Goal: Task Accomplishment & Management: Manage account settings

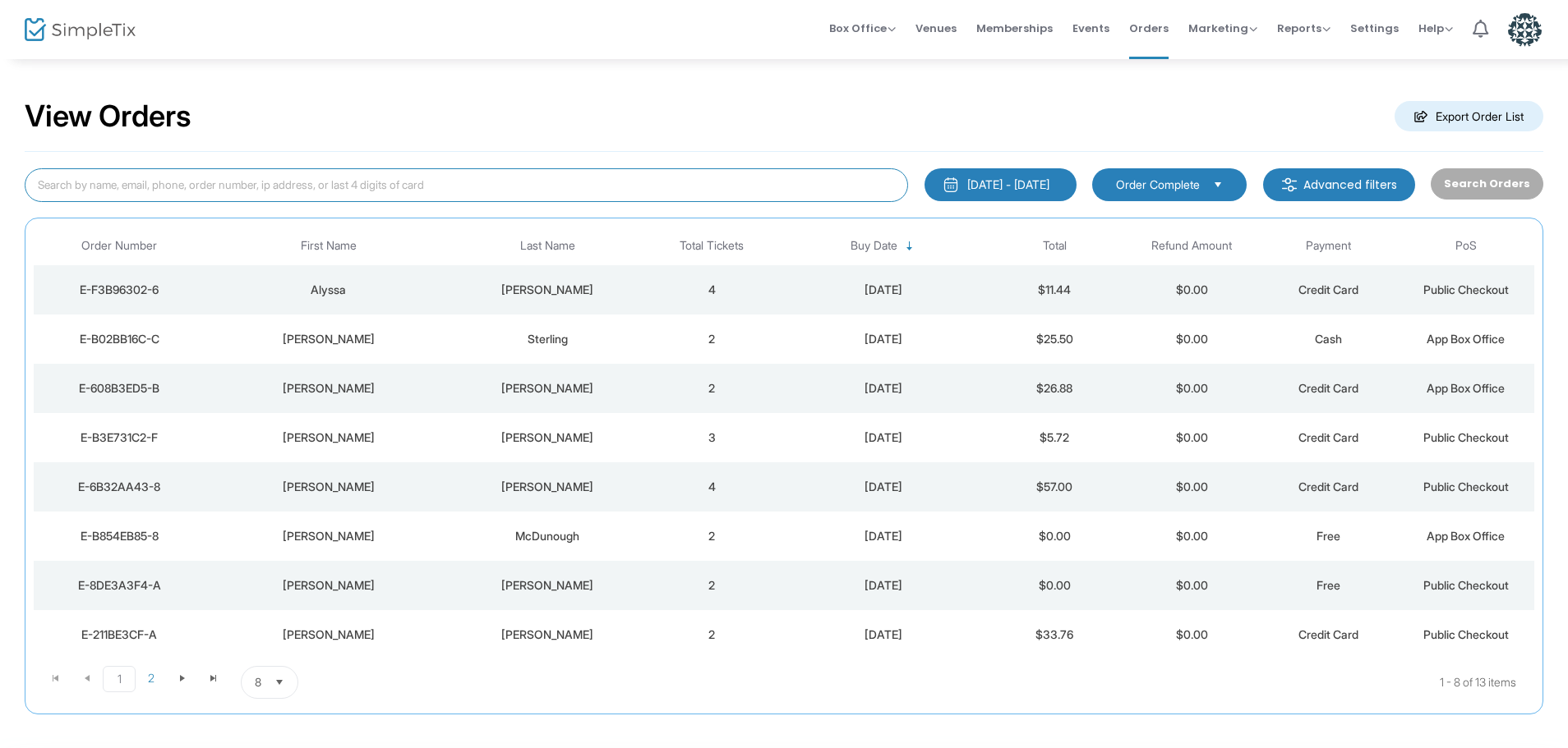
click at [259, 193] on input at bounding box center [466, 185] width 883 height 34
type input "[PERSON_NAME]"
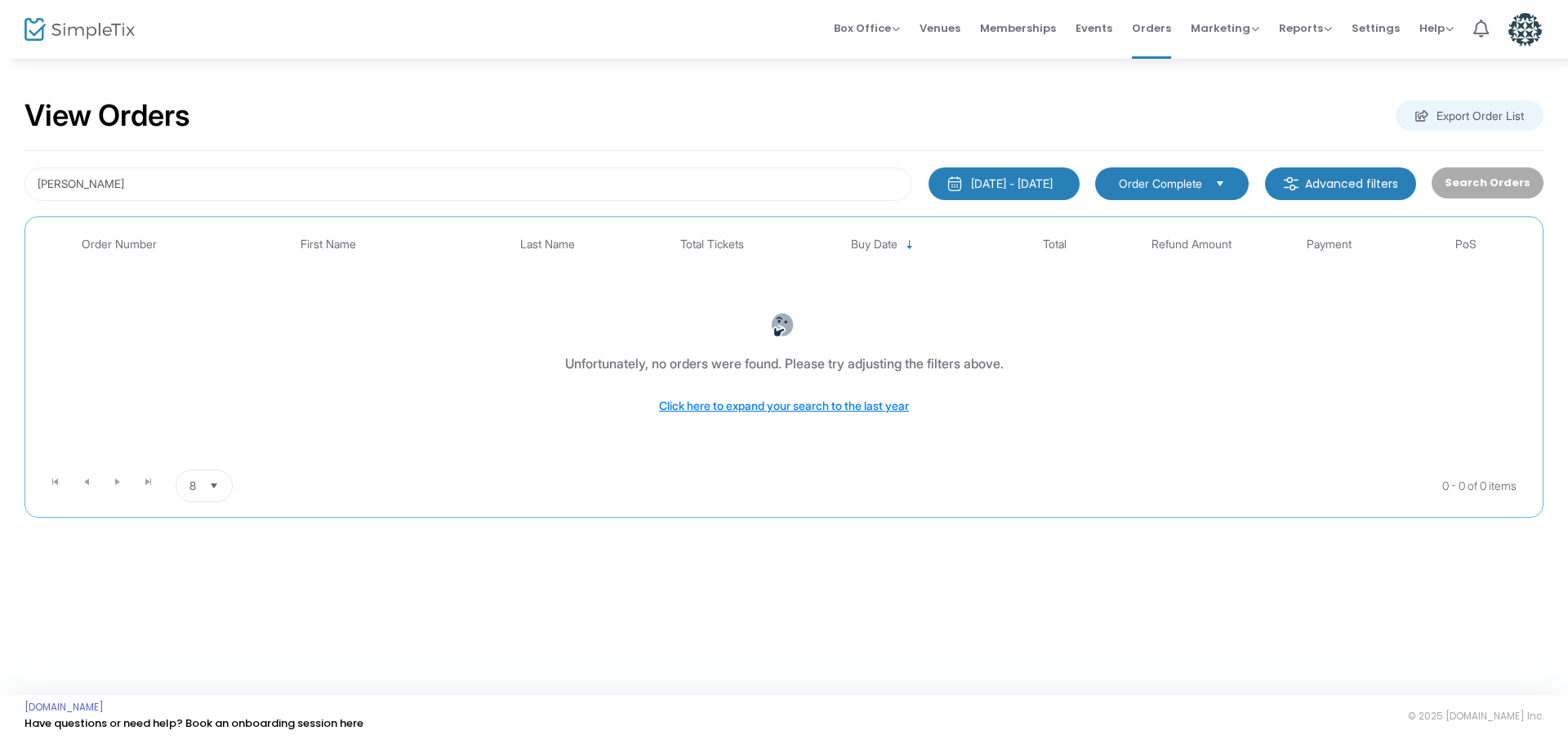
click at [973, 188] on div "[DATE] - [DATE]" at bounding box center [1012, 184] width 82 height 17
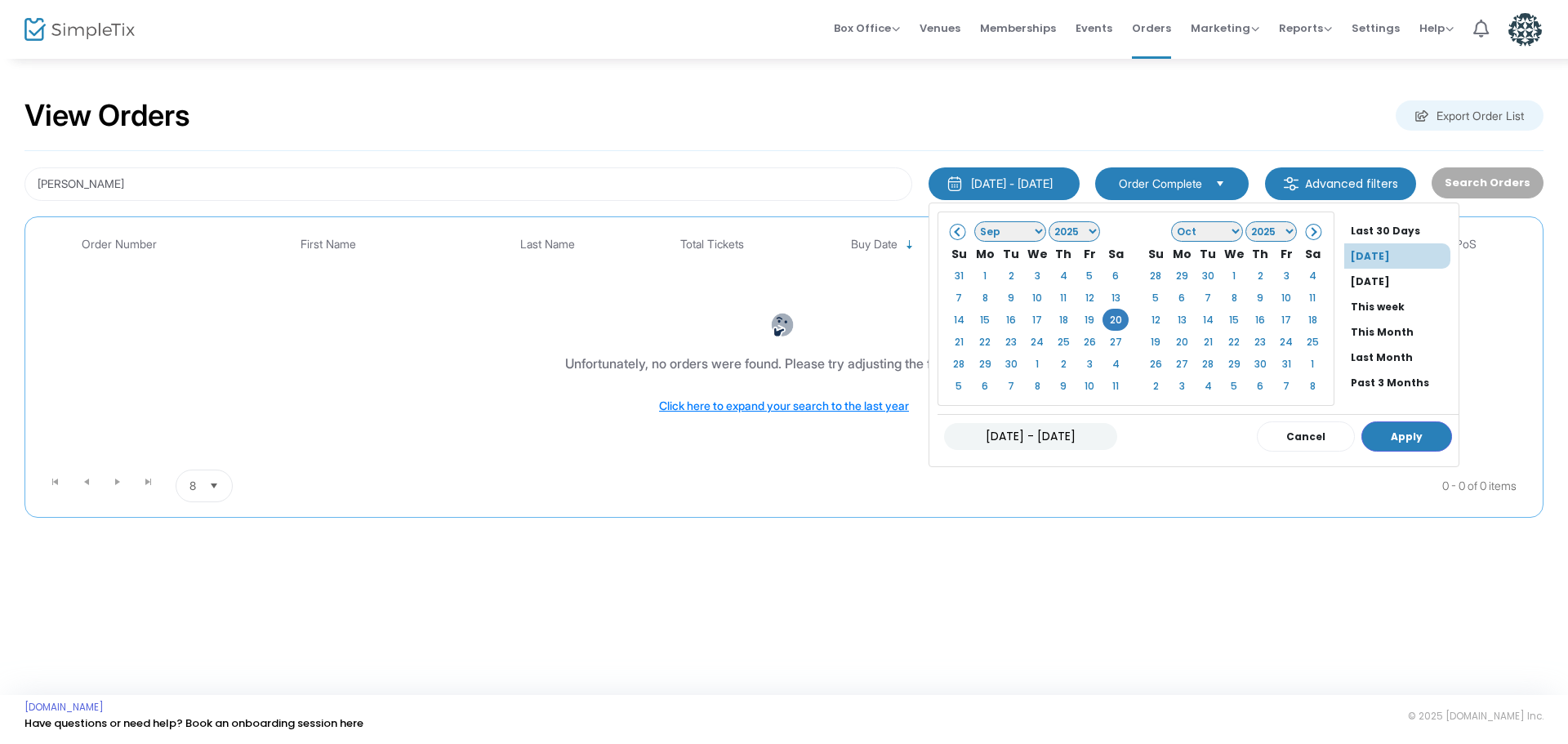
scroll to position [124, 0]
click at [1396, 362] on li "All Time" at bounding box center [1401, 360] width 114 height 26
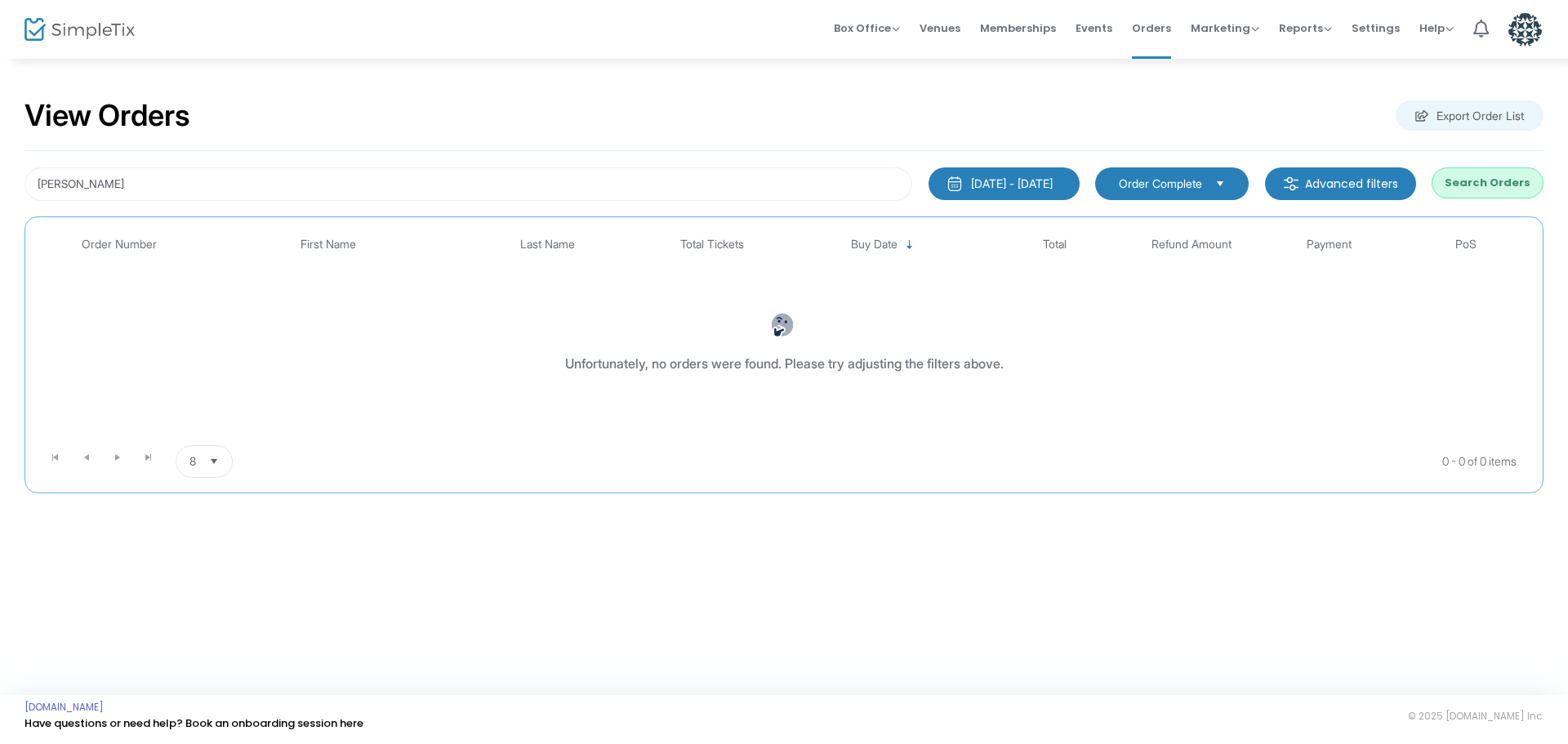
click at [1492, 173] on button "Search Orders" at bounding box center [1487, 182] width 112 height 31
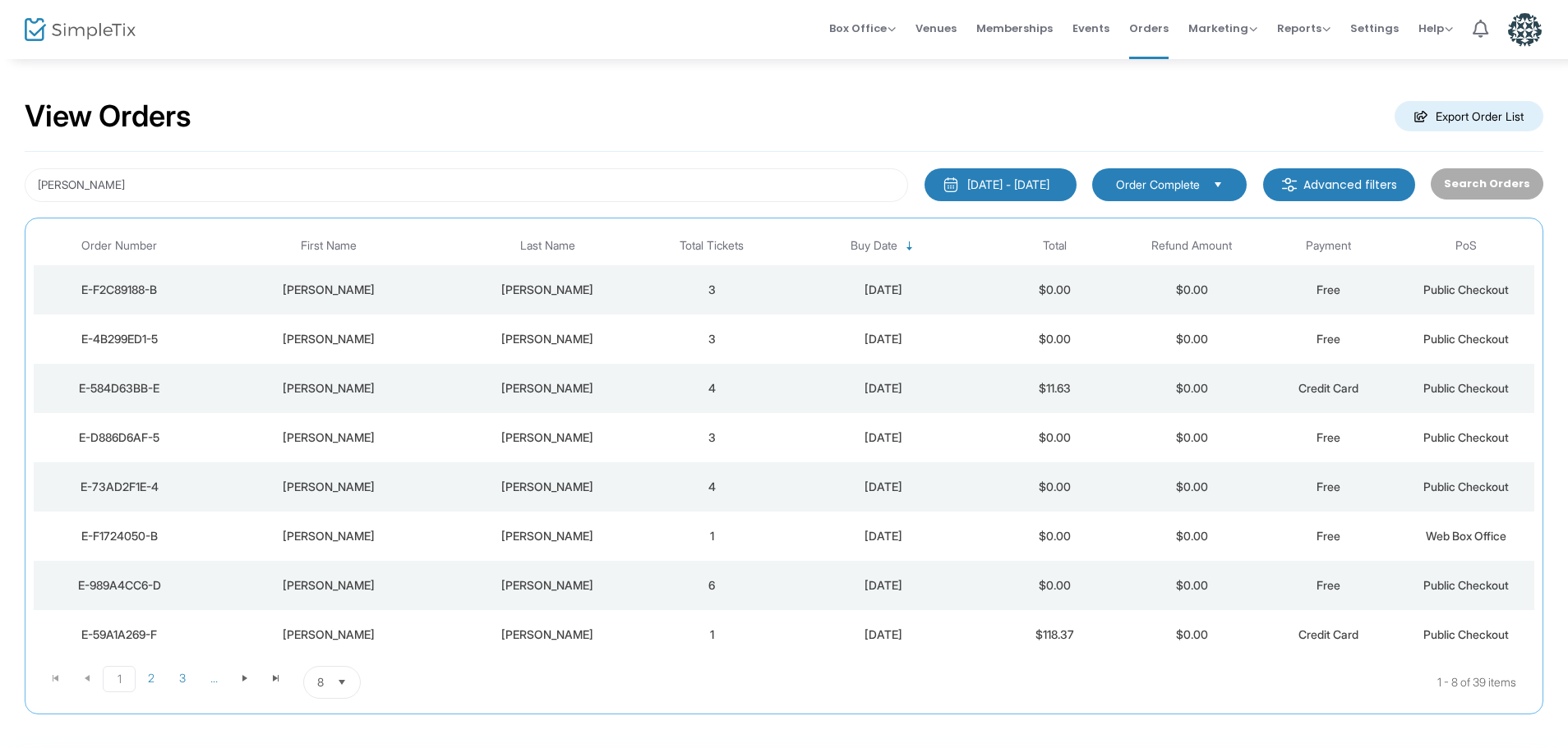
click at [484, 286] on div "[PERSON_NAME]" at bounding box center [547, 290] width 183 height 17
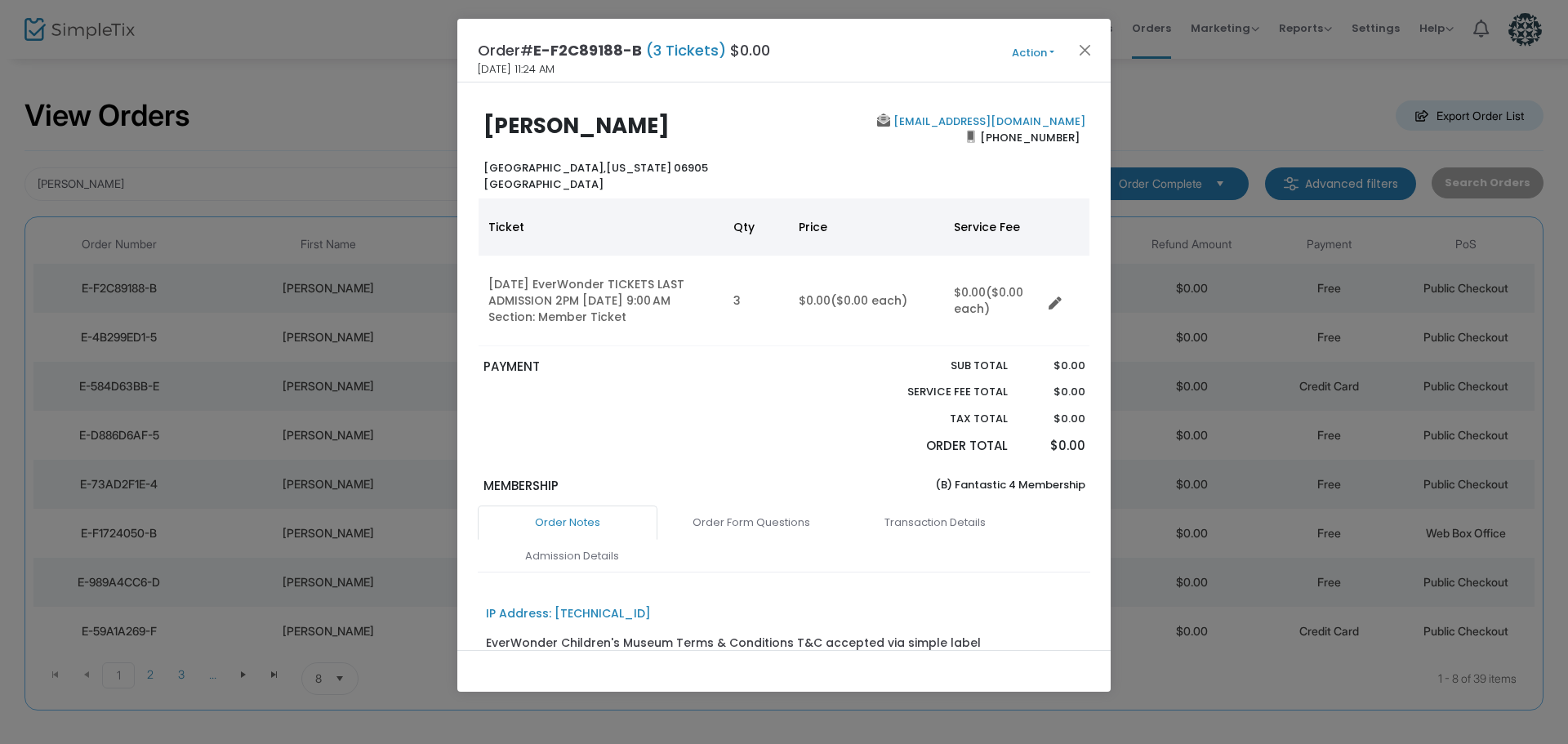
click at [1042, 54] on button "Action" at bounding box center [1033, 53] width 98 height 18
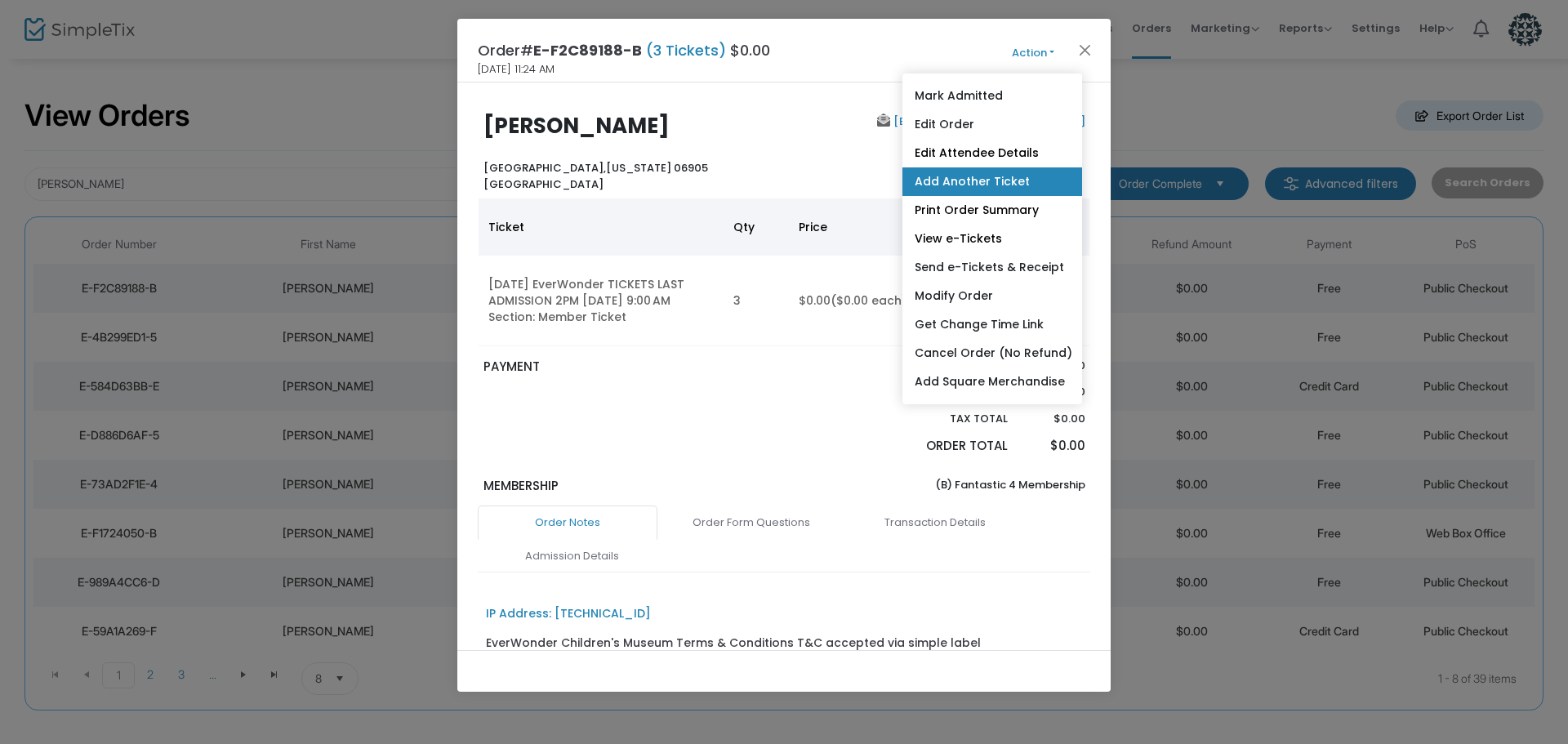
click at [1011, 180] on link "Add Another Ticket" at bounding box center [992, 181] width 179 height 29
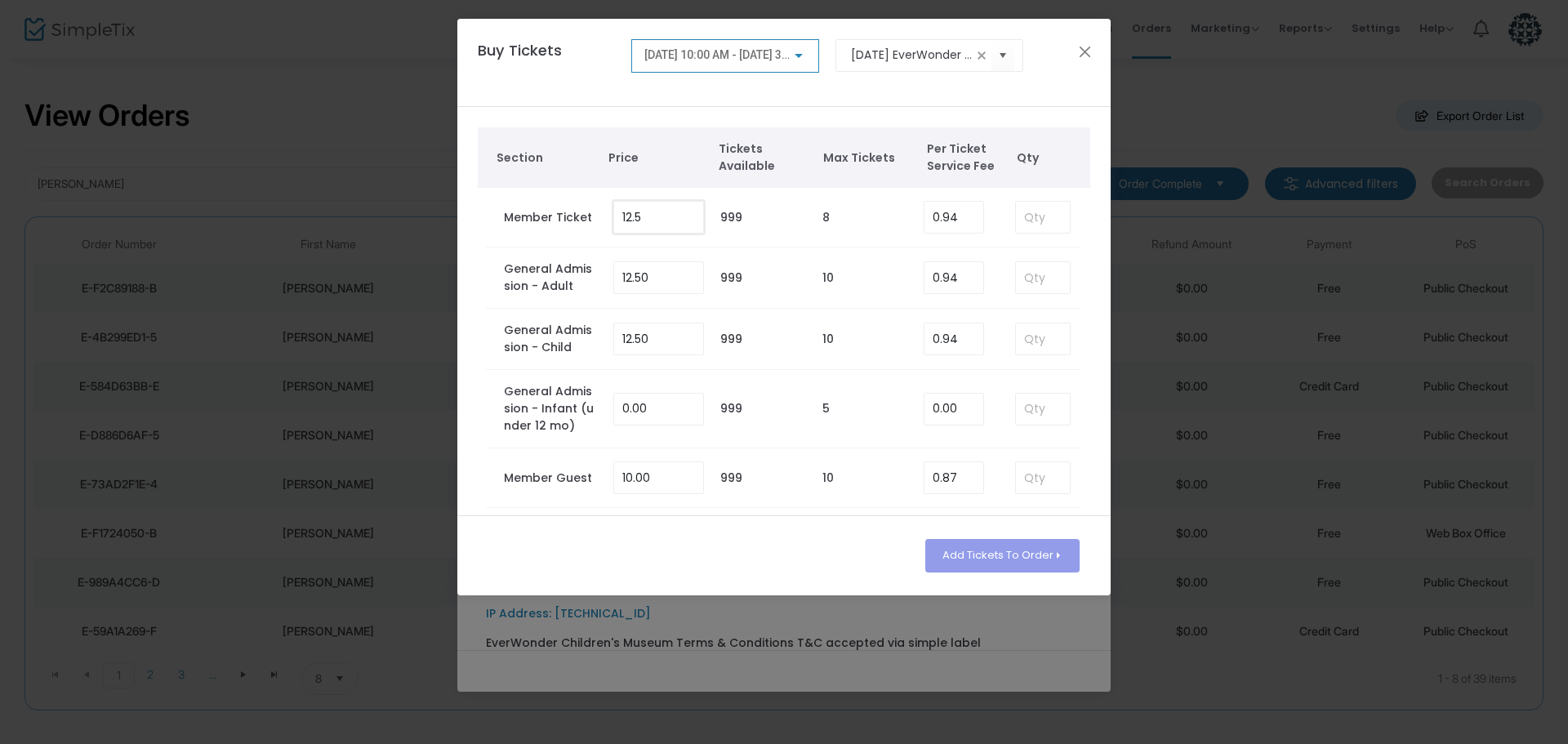
click at [650, 210] on input "12.5" at bounding box center [658, 216] width 89 height 31
type input "0.00"
click at [954, 218] on input "0.94" at bounding box center [954, 216] width 59 height 31
type input "0.00"
click at [1031, 221] on input at bounding box center [1042, 216] width 54 height 31
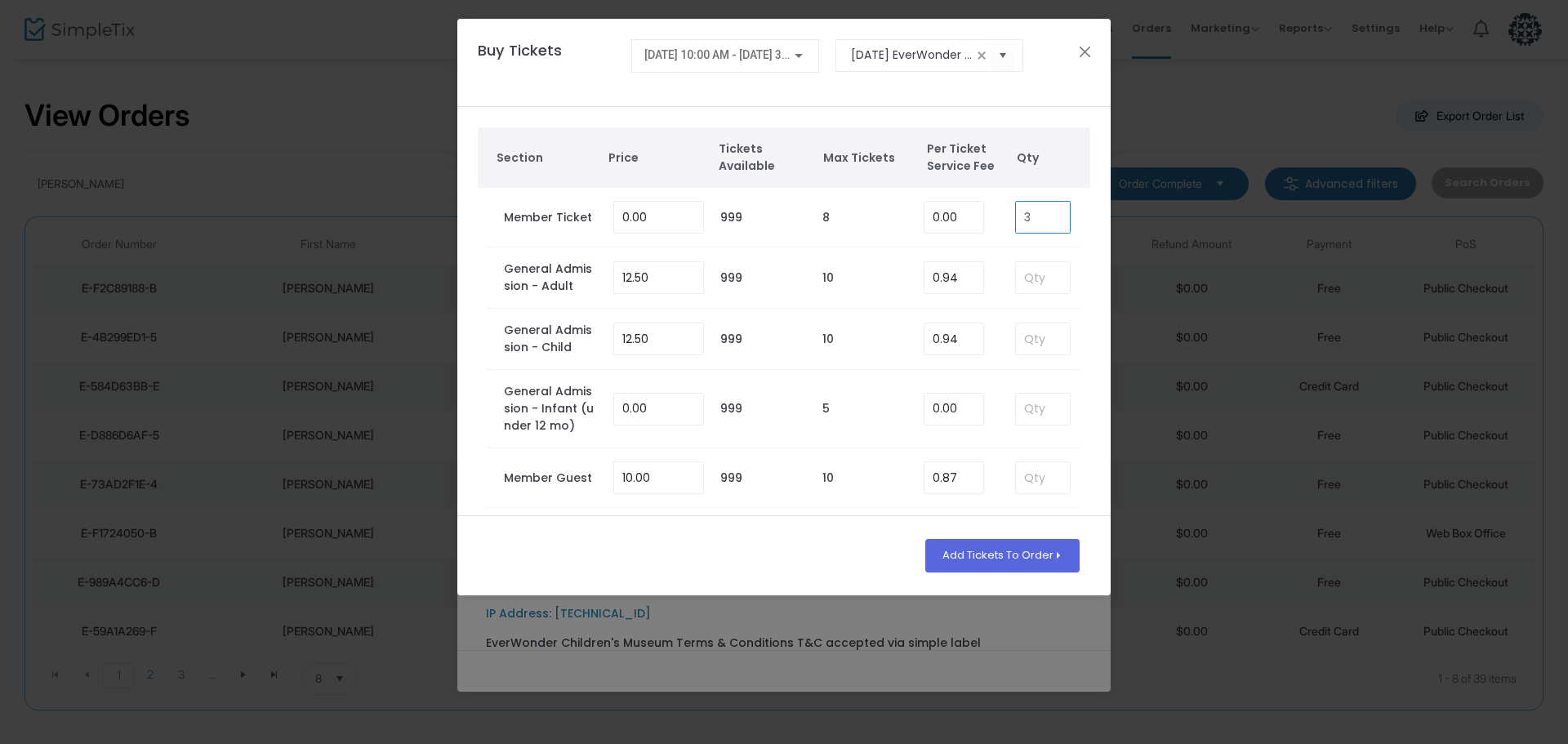
type input "3"
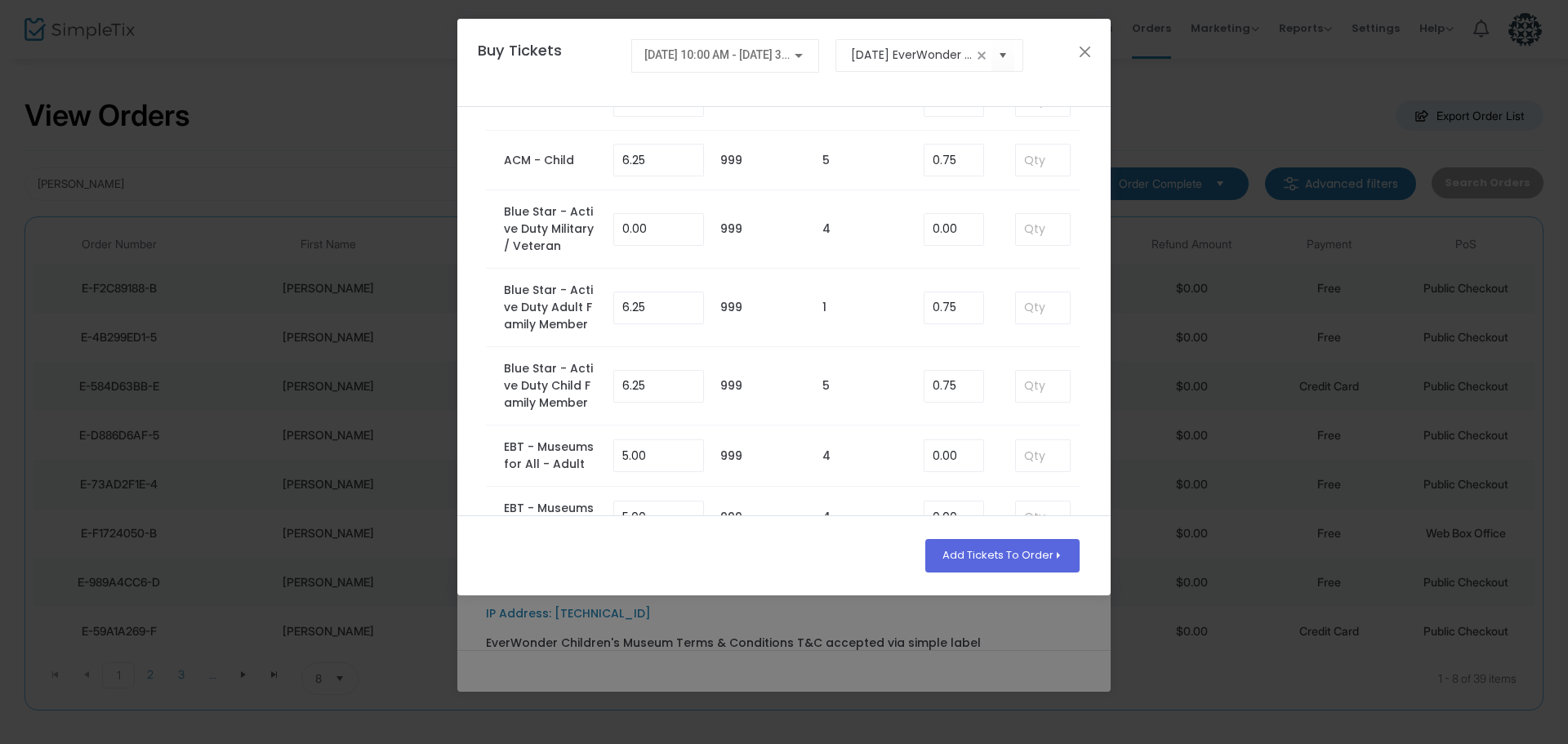
scroll to position [673, 0]
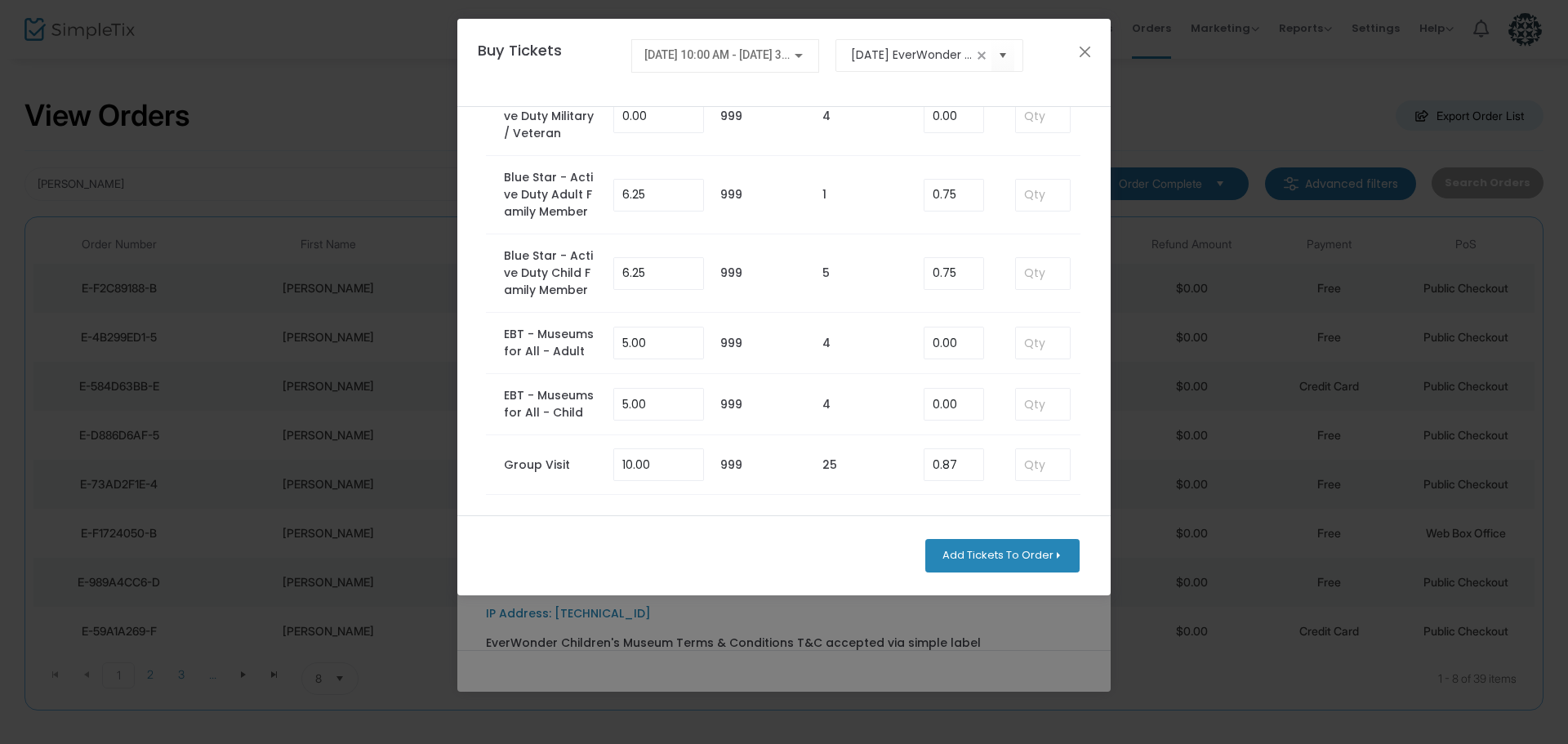
click at [1032, 562] on button "Add Tickets To Order" at bounding box center [1003, 555] width 155 height 33
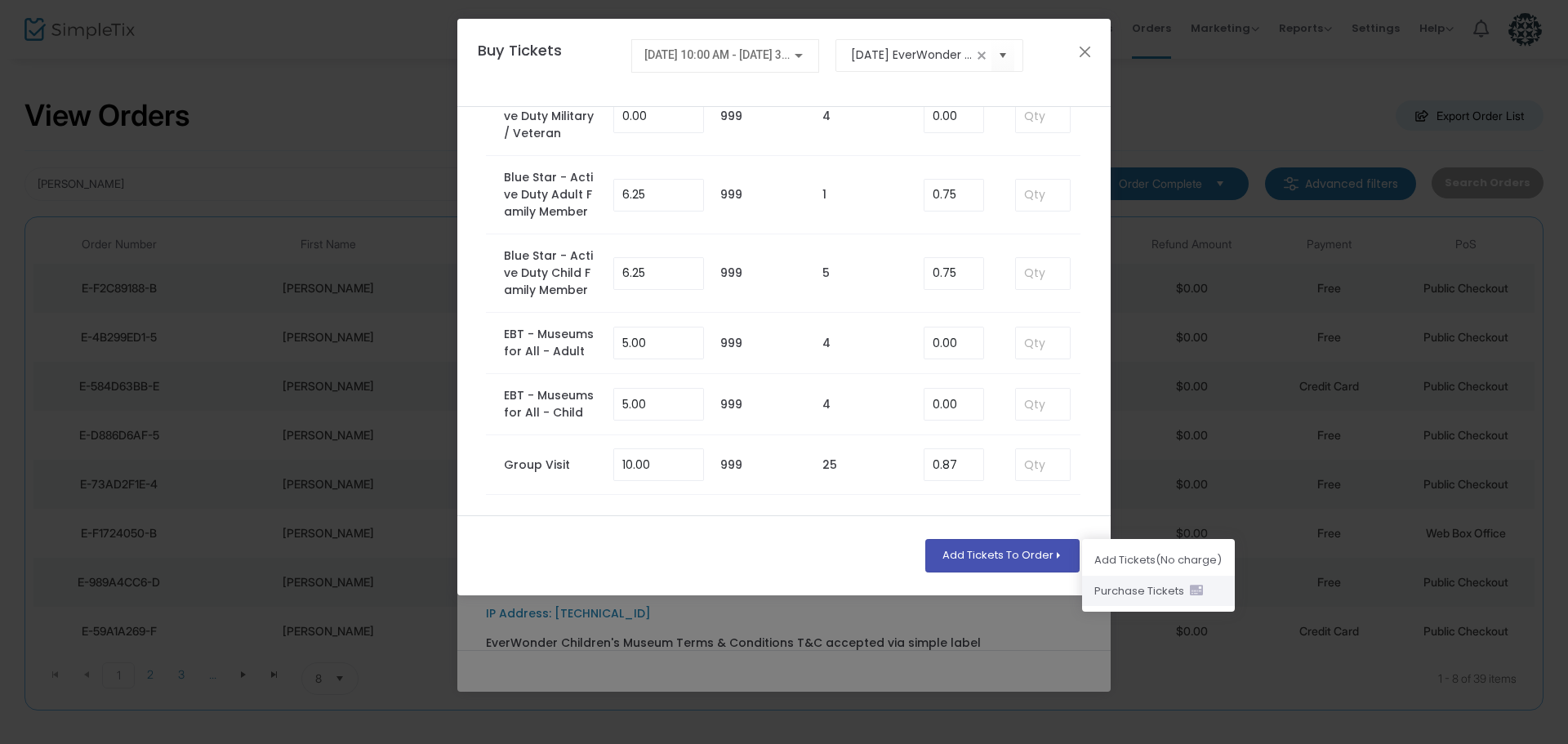
click at [1145, 591] on li "Purchase Ticket s" at bounding box center [1158, 591] width 153 height 31
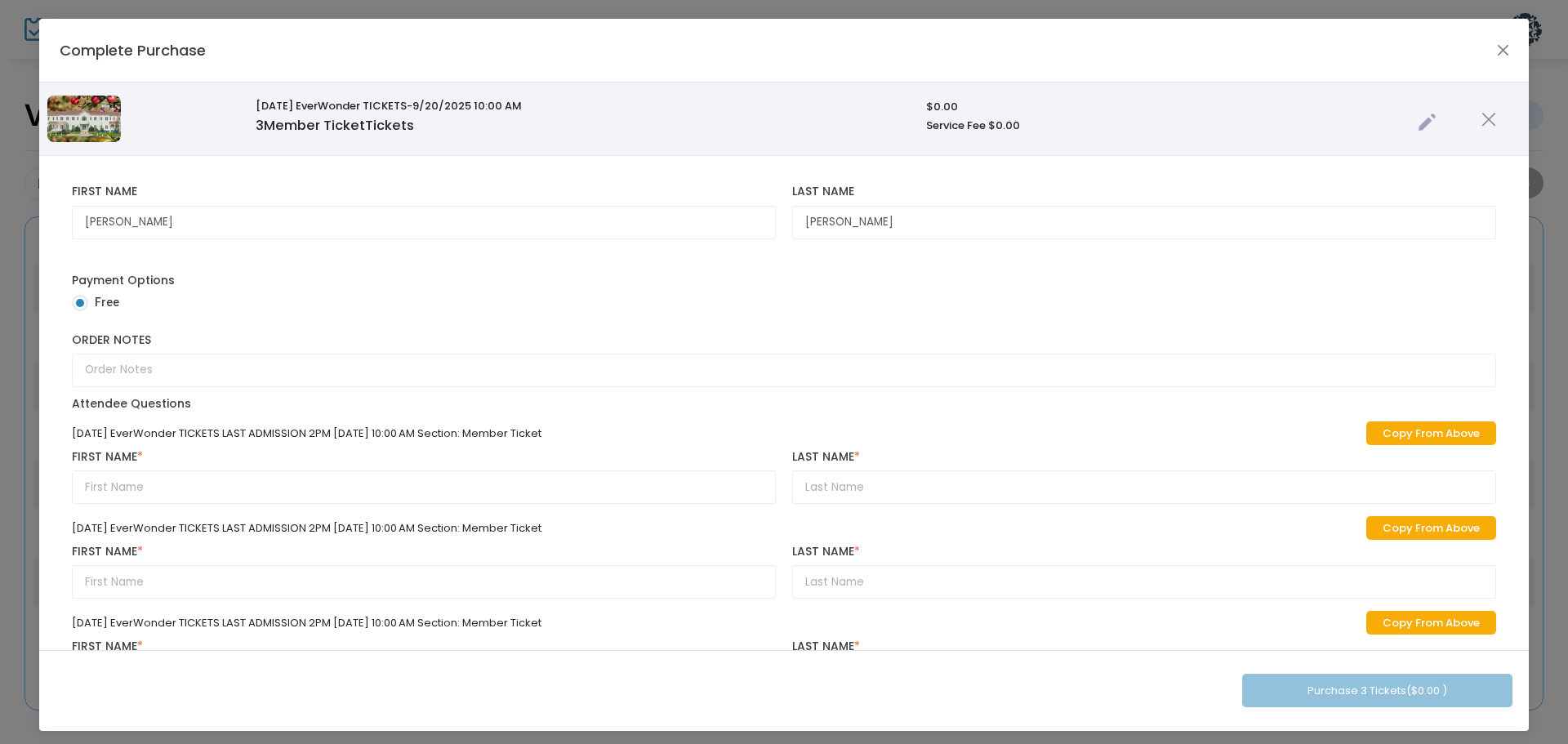
click at [1391, 437] on link "Copy From Above" at bounding box center [1431, 433] width 130 height 24
type input "[PERSON_NAME]"
click at [1400, 525] on link "Copy From Above" at bounding box center [1431, 528] width 130 height 24
type input "[PERSON_NAME]"
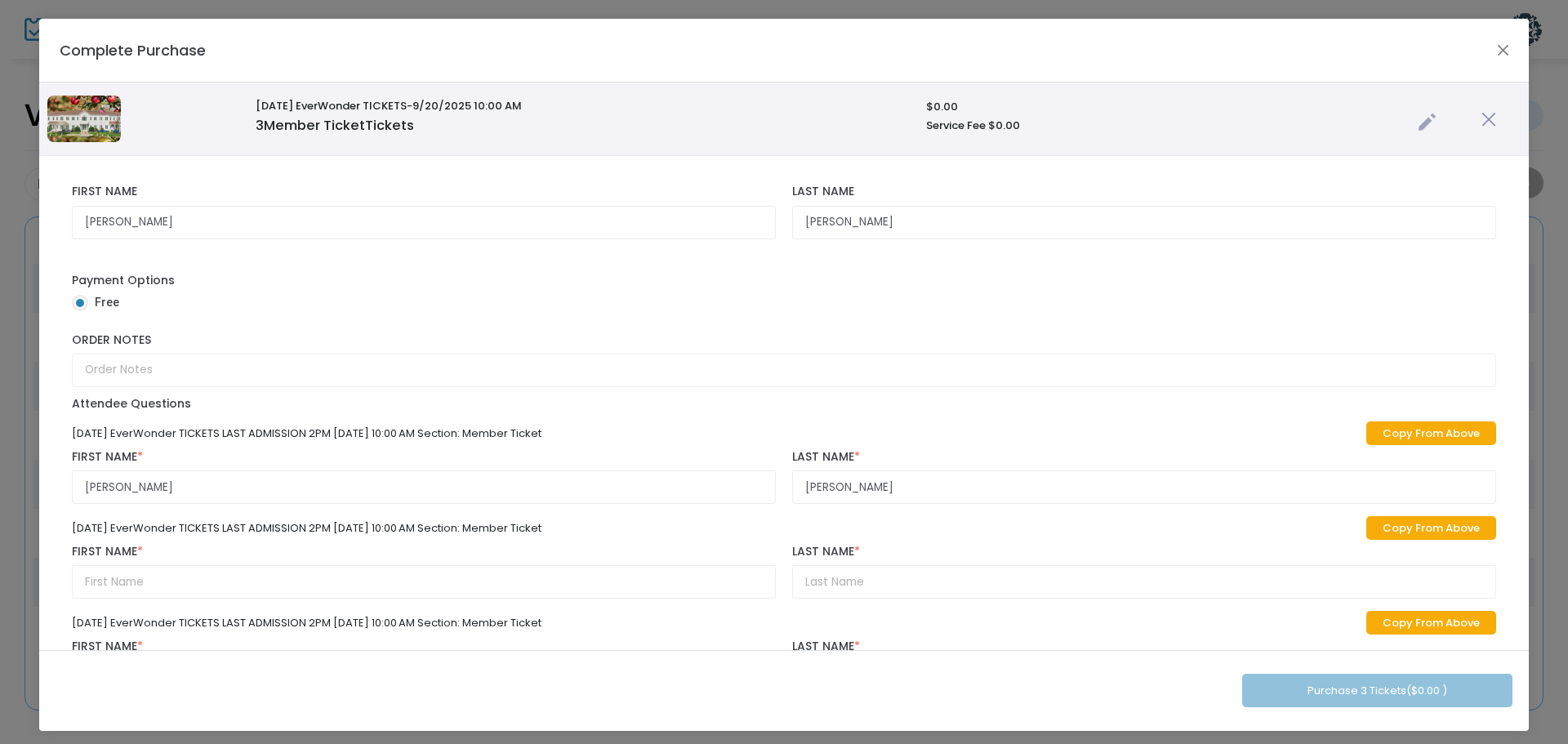
type input "[PERSON_NAME]"
click at [1403, 619] on link "Copy From Above" at bounding box center [1431, 623] width 130 height 24
type input "[PERSON_NAME]"
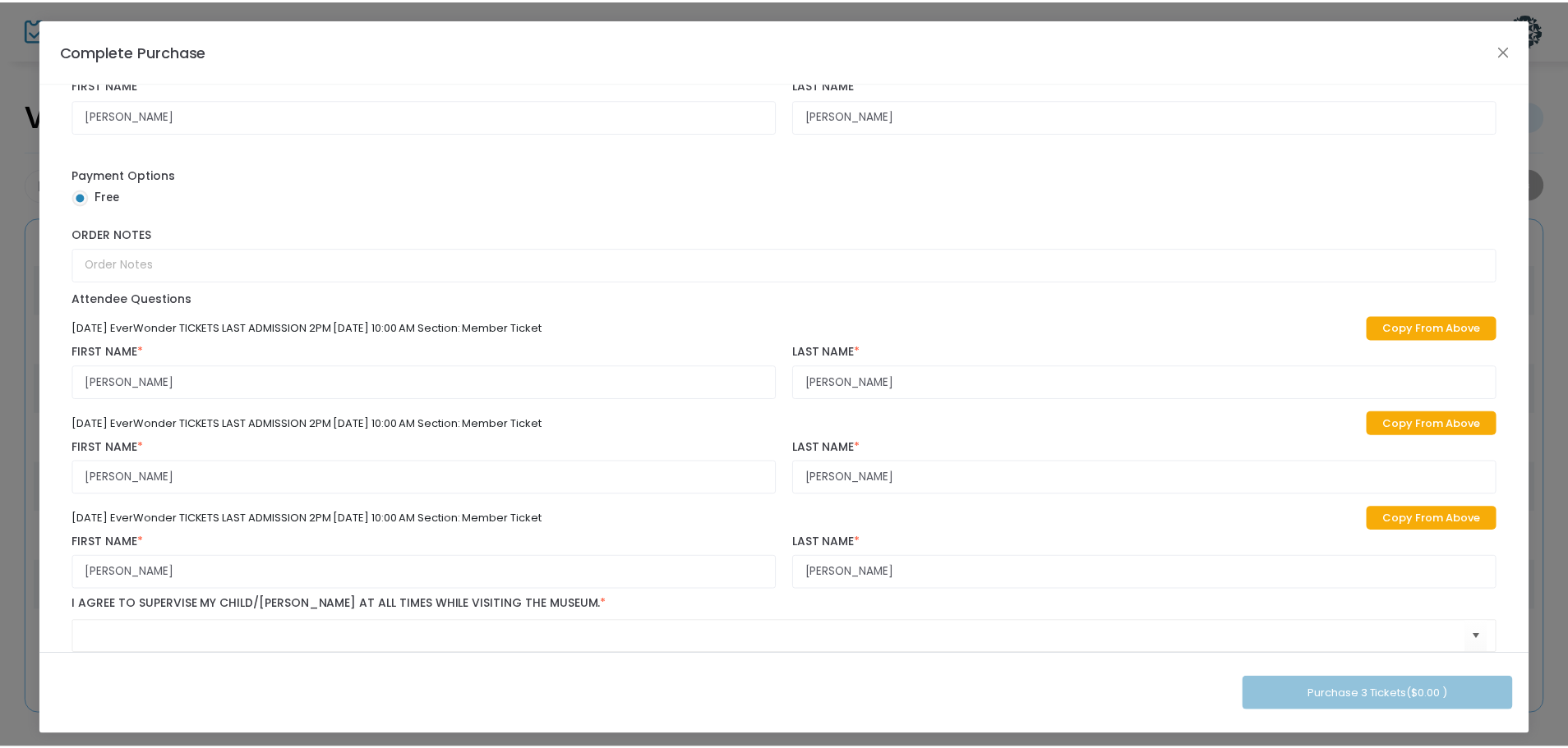
scroll to position [263, 0]
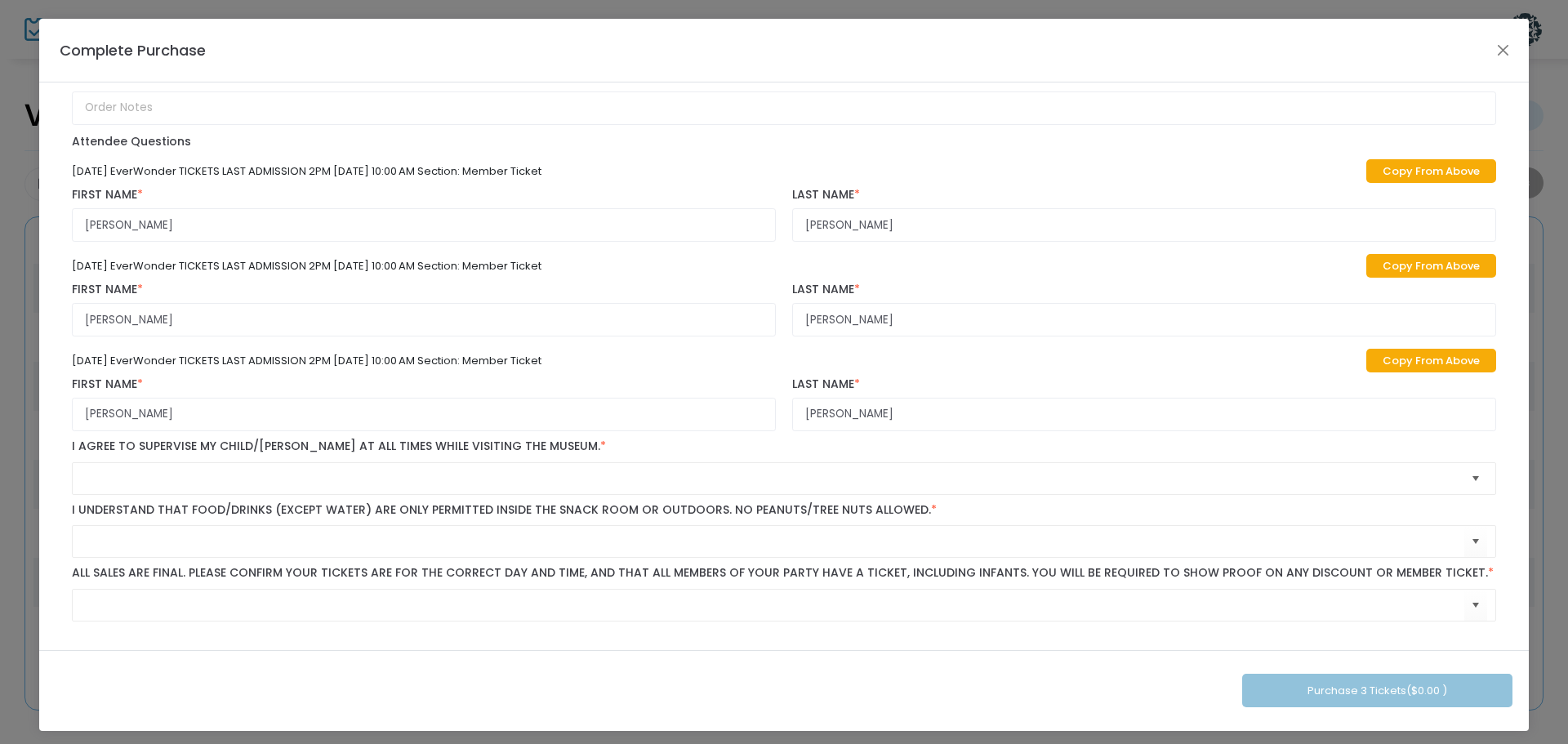
click at [1463, 478] on span "Select" at bounding box center [1476, 478] width 27 height 27
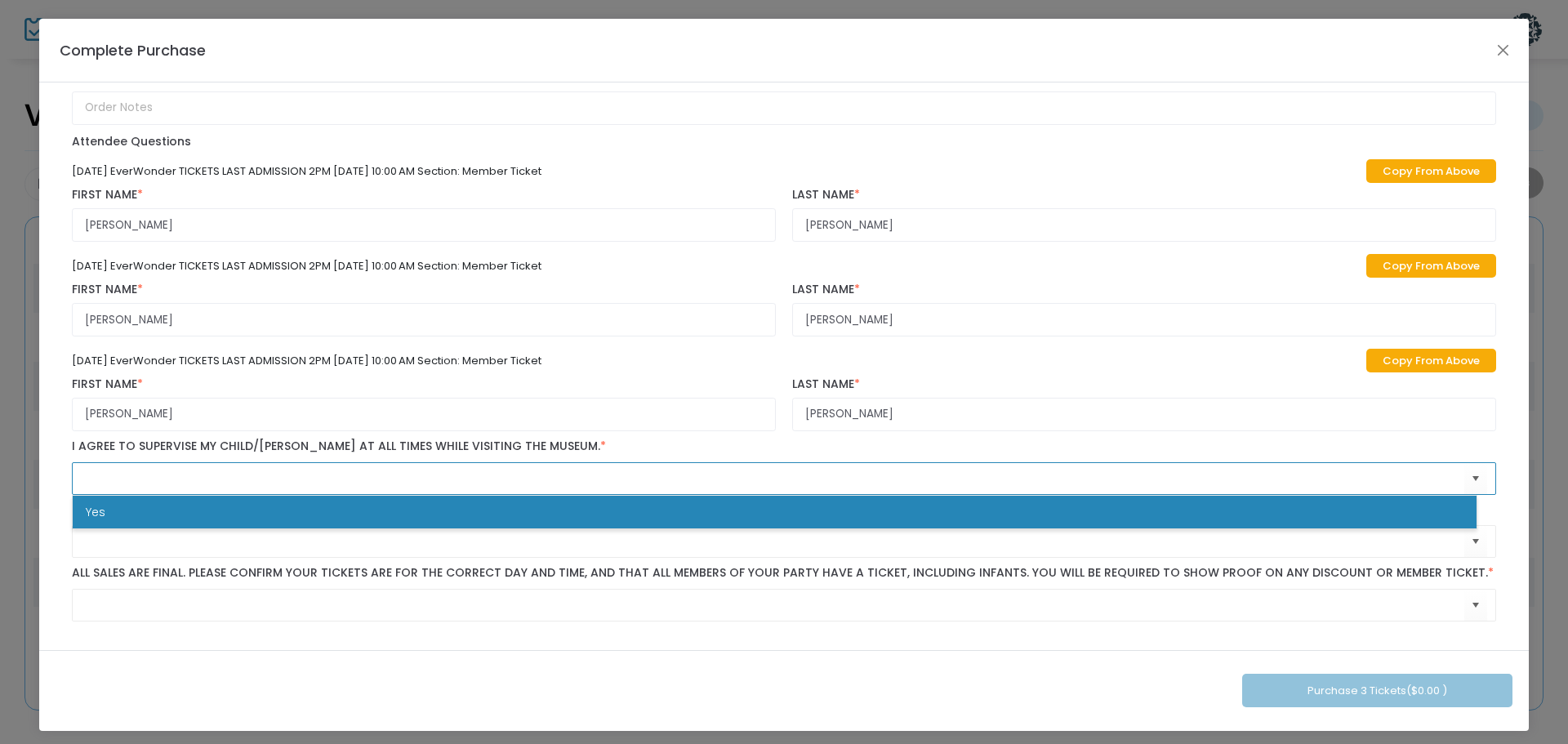
click at [325, 511] on li "Yes" at bounding box center [774, 512] width 1404 height 33
type input "Yes"
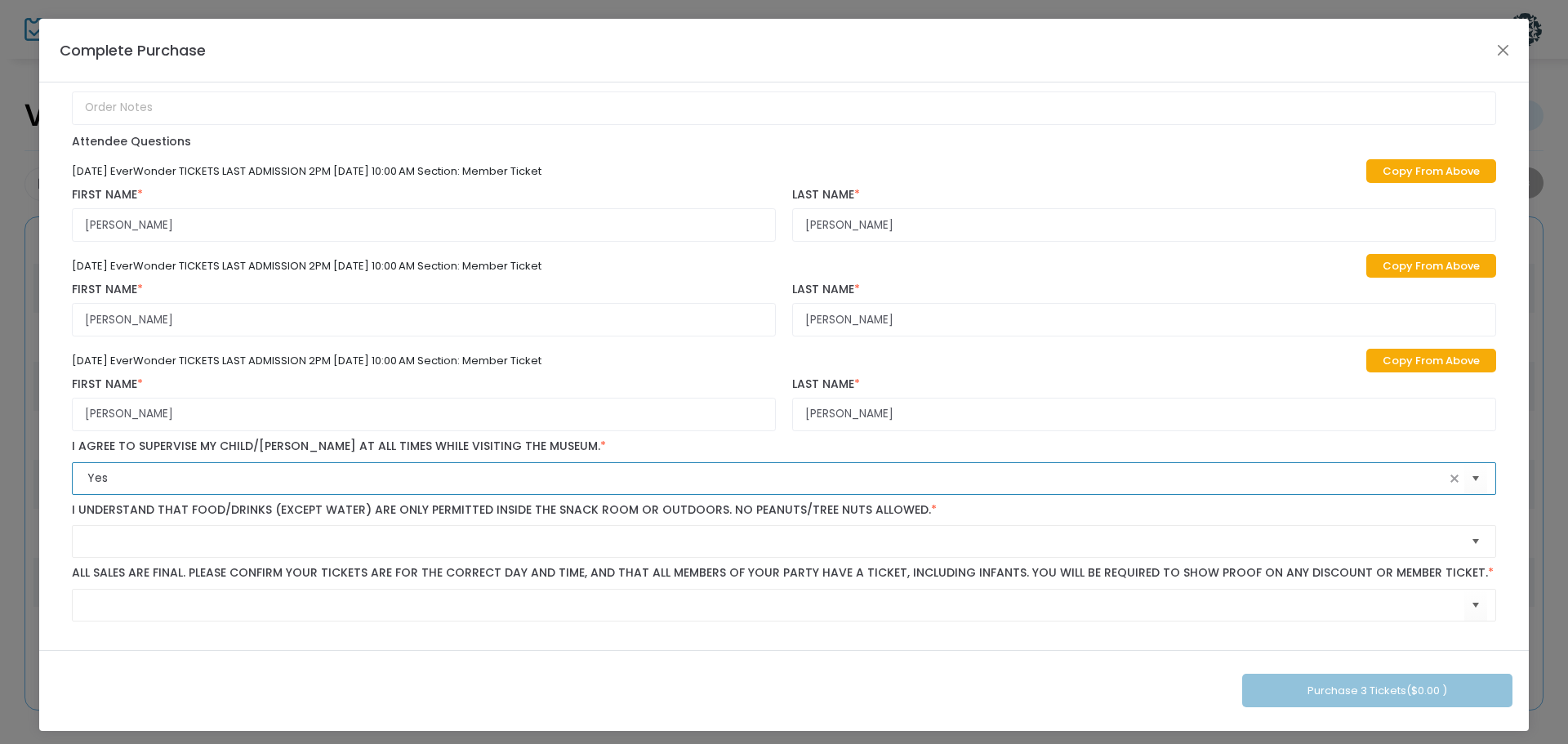
click at [1463, 544] on span "Select" at bounding box center [1476, 542] width 27 height 27
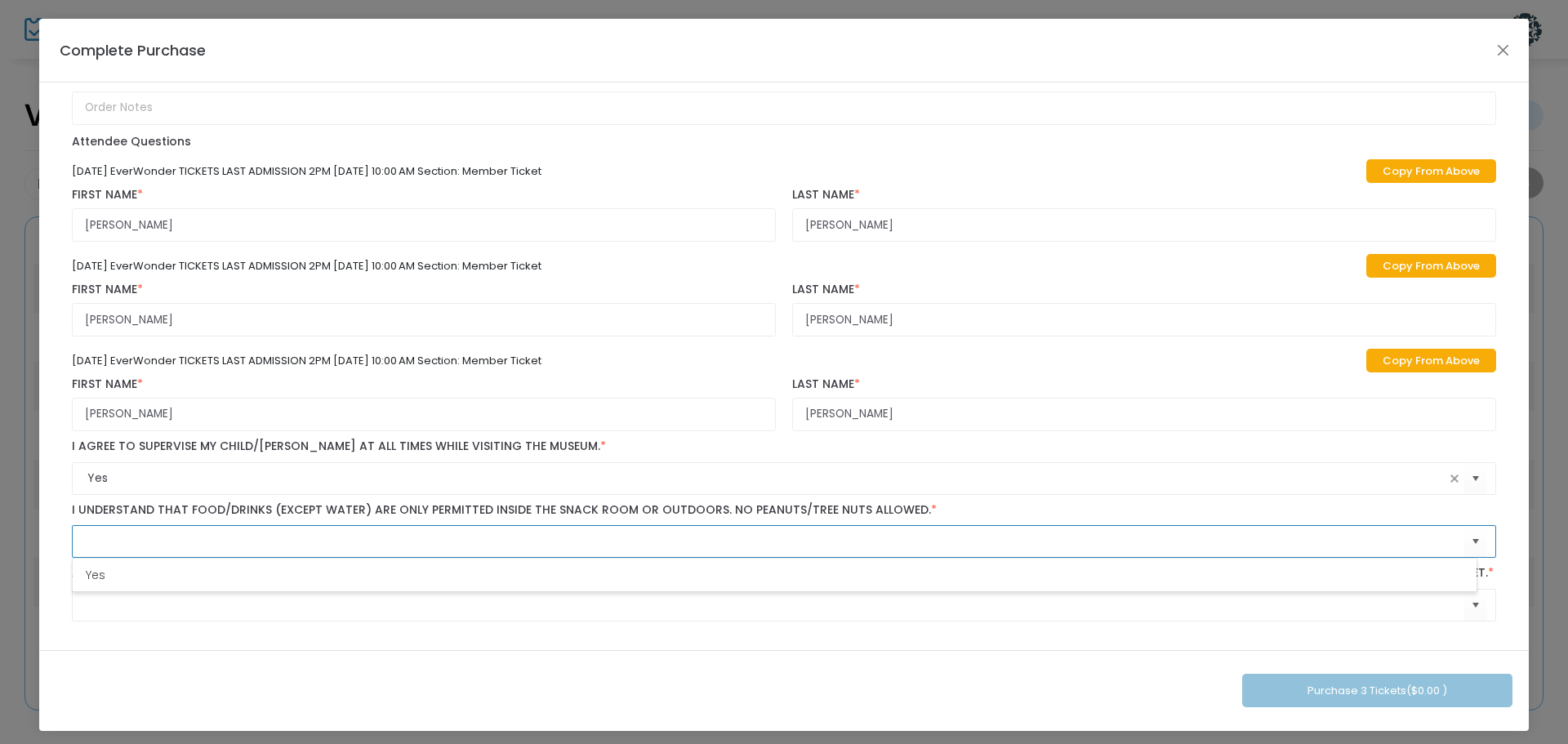
click at [410, 573] on li "Yes" at bounding box center [774, 575] width 1404 height 33
type input "Yes"
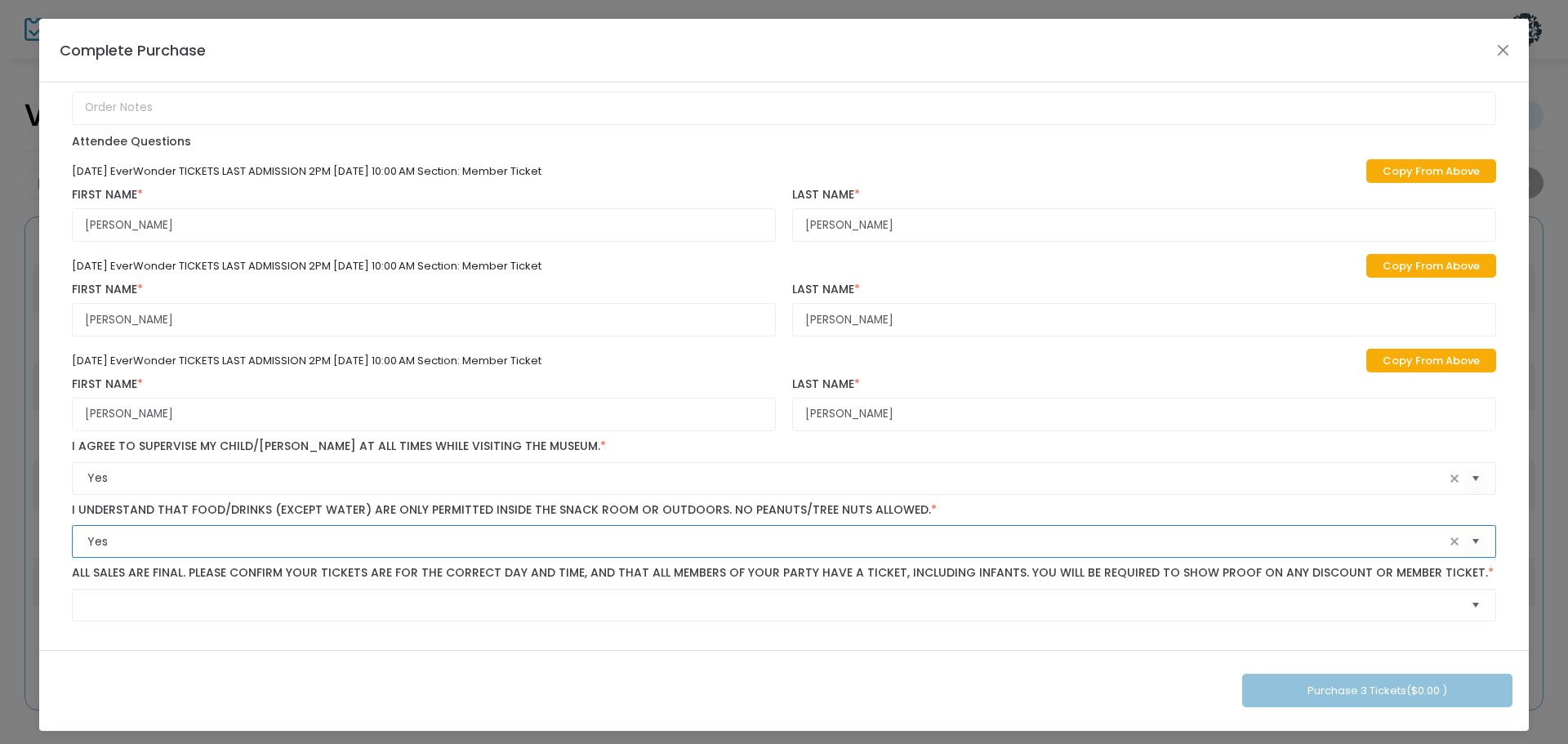
click at [1463, 611] on span "Select" at bounding box center [1476, 605] width 27 height 27
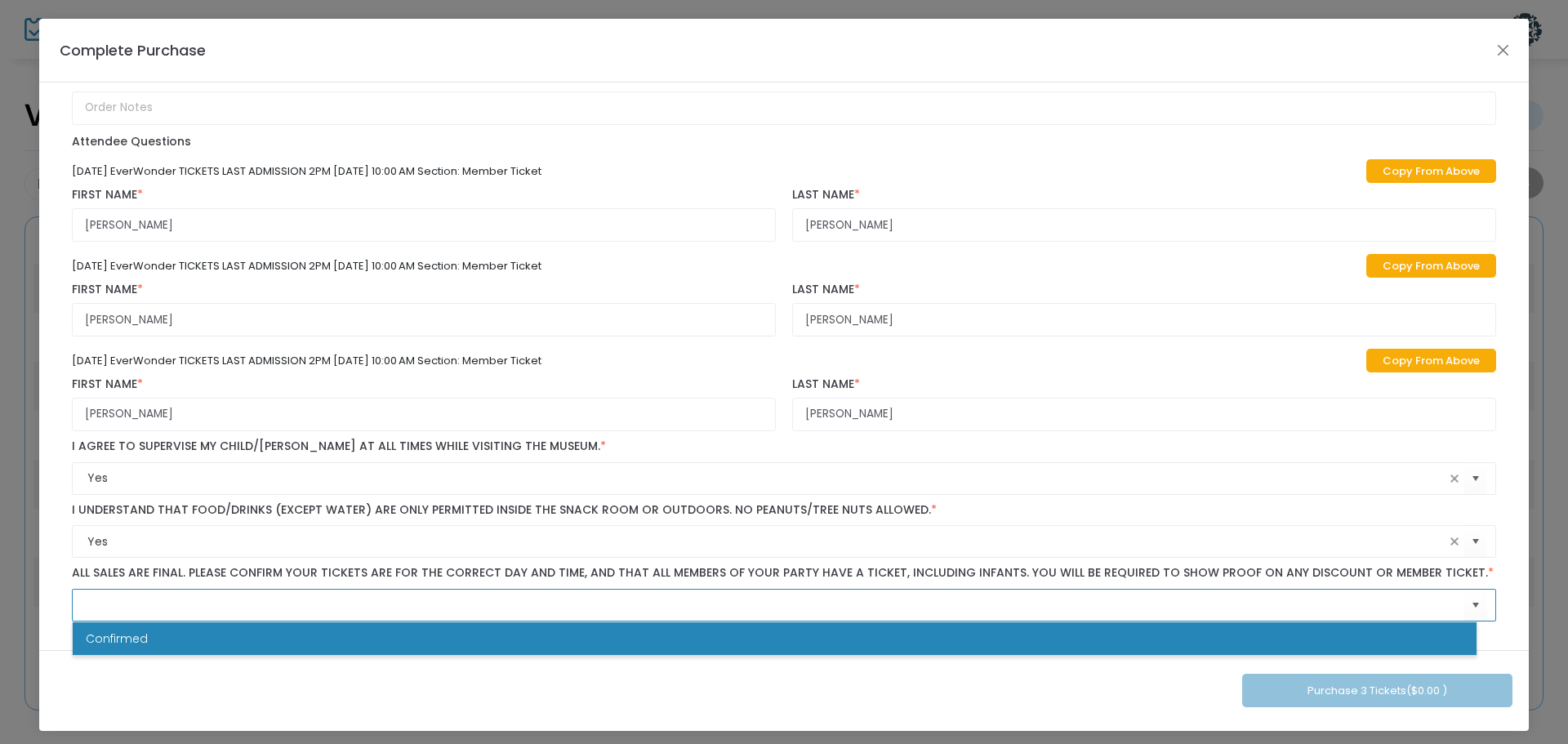
click at [476, 631] on li "Confirmed" at bounding box center [774, 638] width 1404 height 33
type input "Confirmed"
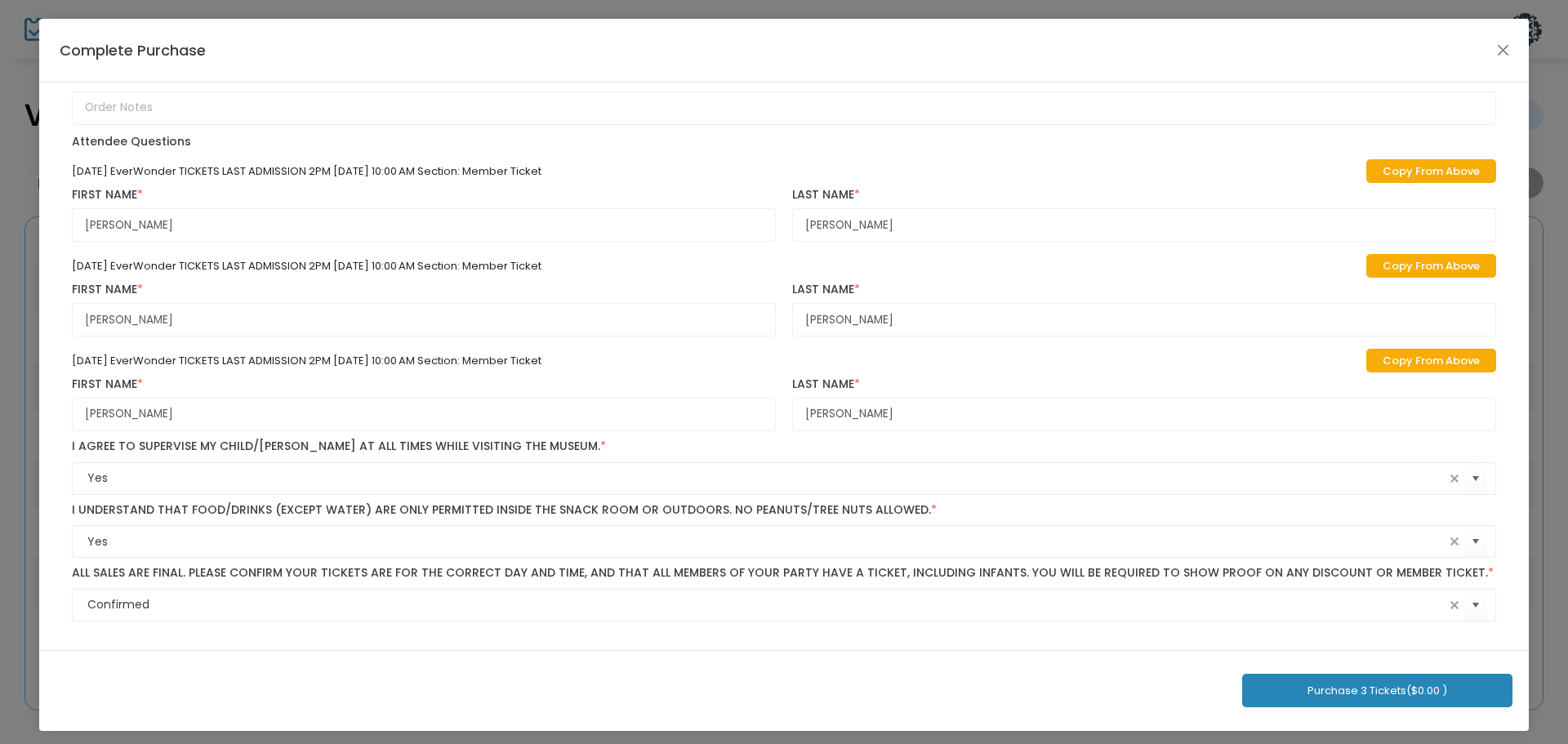
click at [1452, 701] on button "Purchase 3 Tickets ($0.00 )" at bounding box center [1377, 691] width 271 height 33
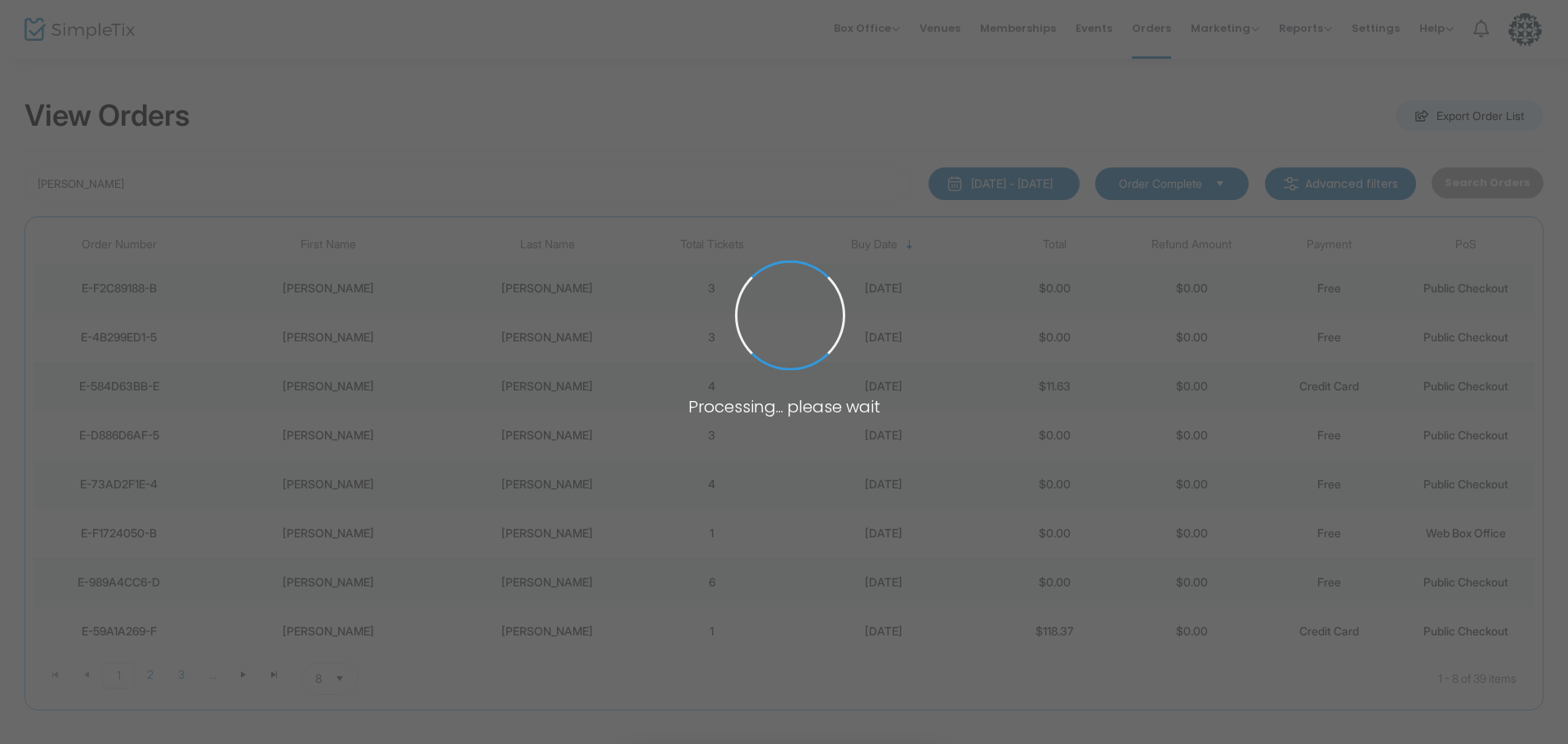
scroll to position [510, 0]
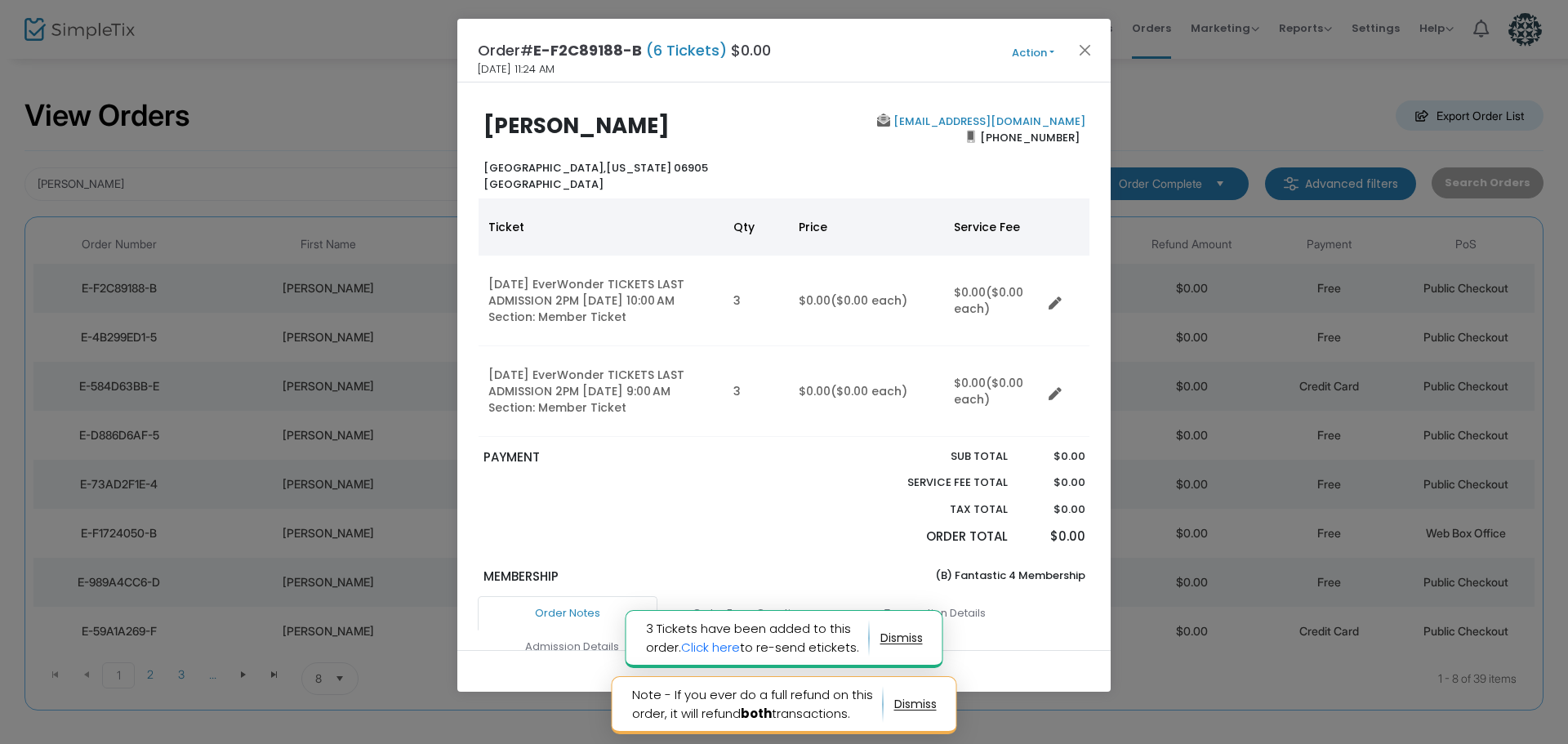
click at [1037, 51] on button "Action" at bounding box center [1033, 53] width 98 height 18
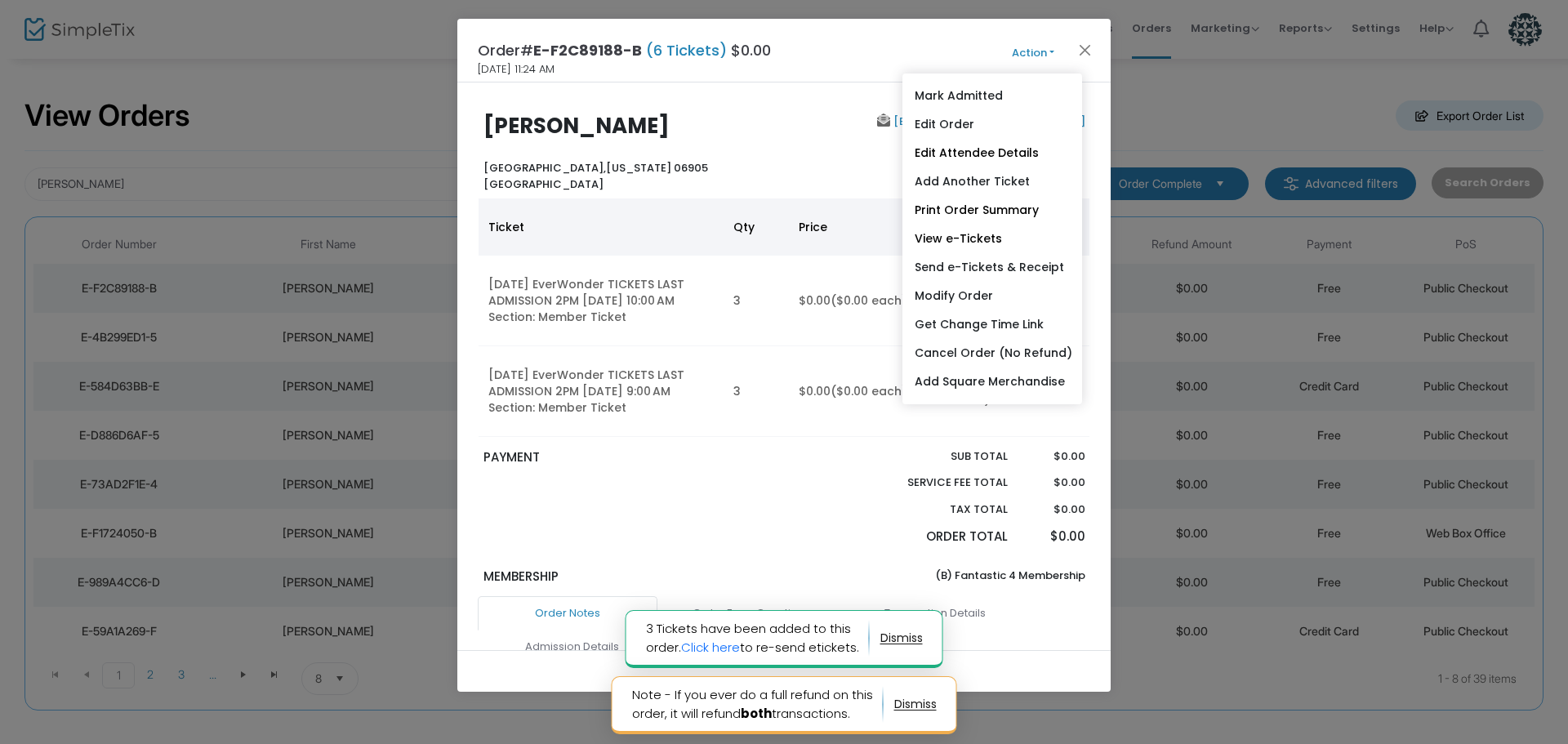
click at [1019, 80] on ul "Mark Admitted Edit Order Edit Attendee Details Add Another Ticket Print Order S…" at bounding box center [992, 239] width 179 height 331
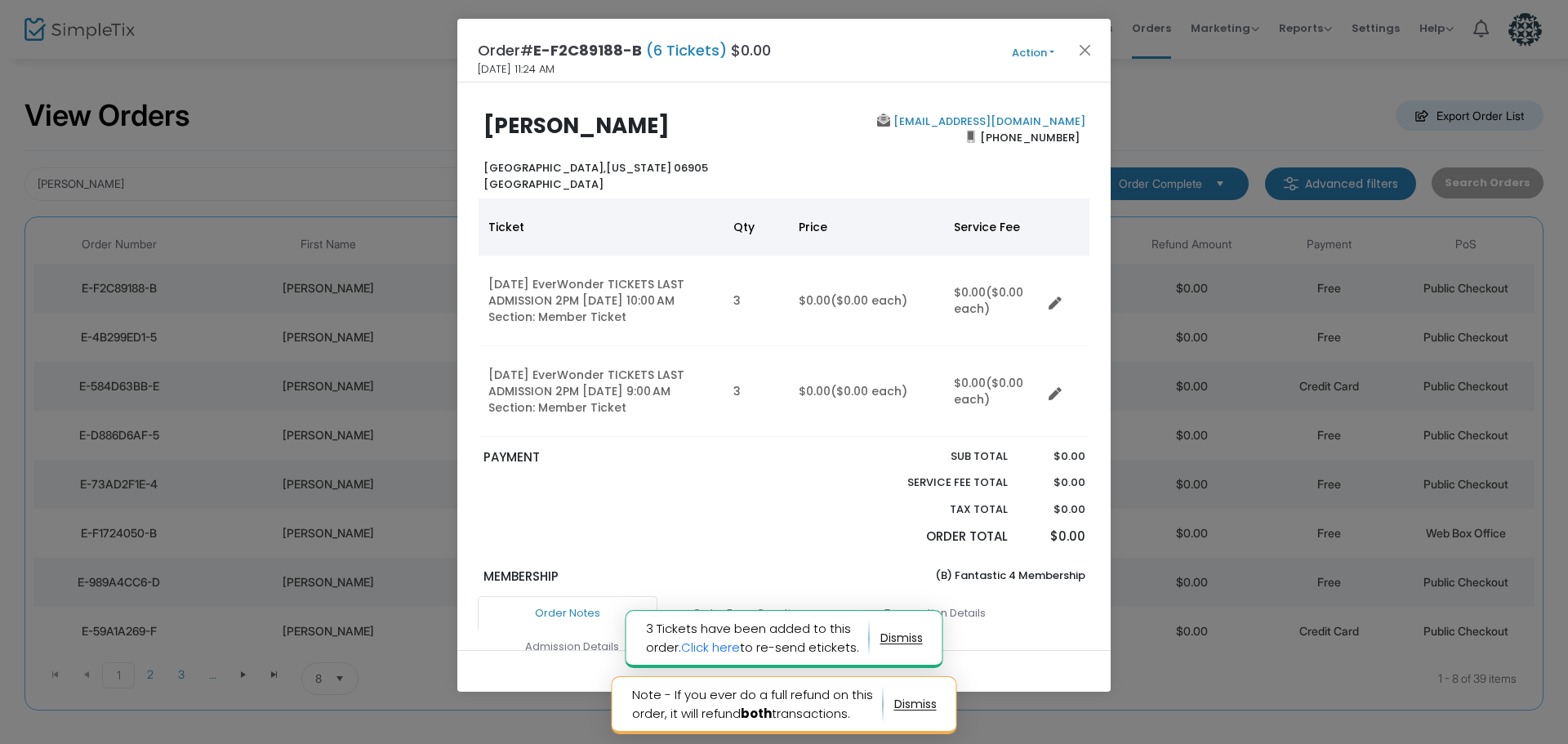
click at [1012, 89] on div "[PERSON_NAME][GEOGRAPHIC_DATA][US_STATE] [GEOGRAPHIC_DATA] [EMAIL_ADDRESS][DOMA…" at bounding box center [783, 367] width 653 height 568
click at [1016, 50] on button "Action" at bounding box center [1033, 53] width 98 height 18
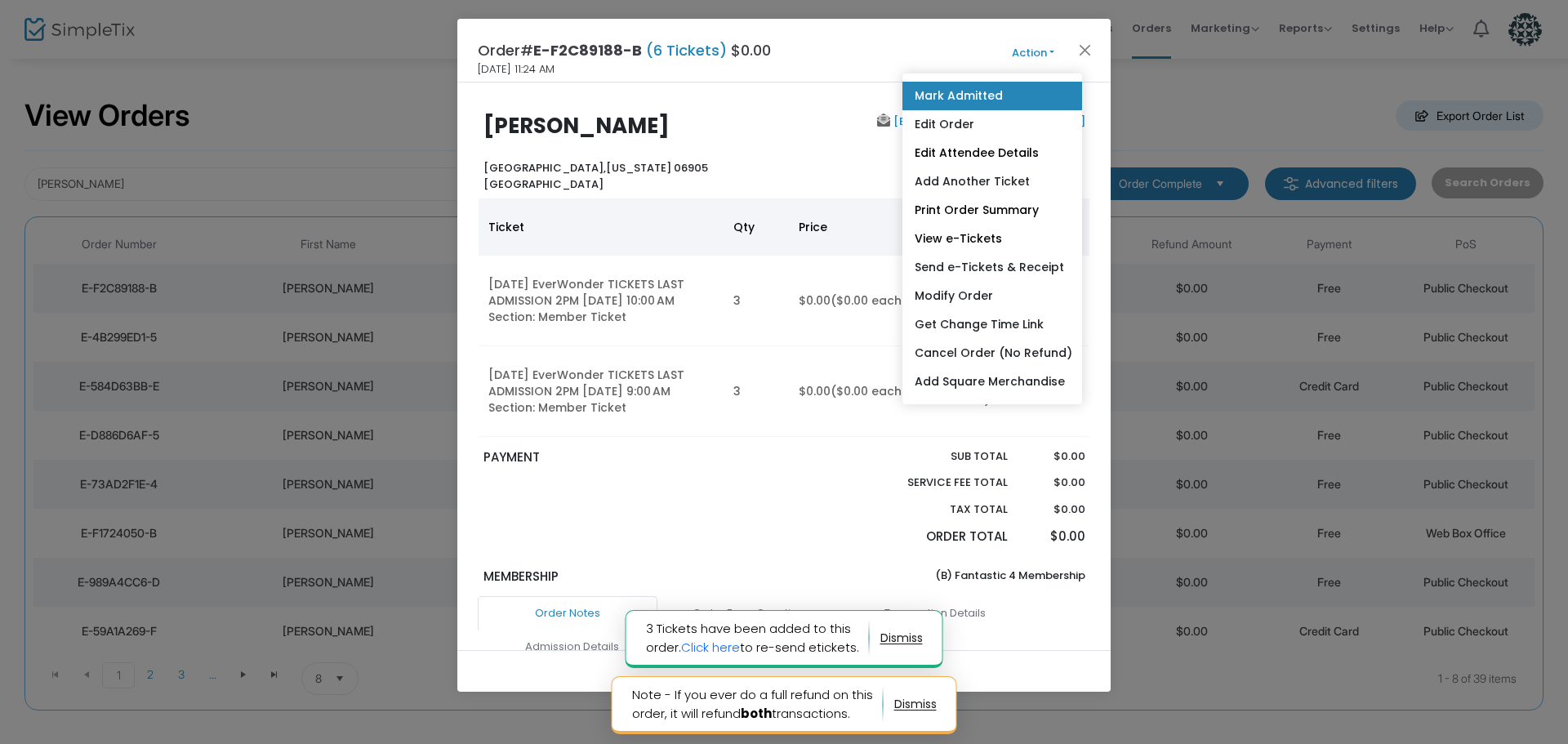
click at [1006, 88] on link "Mark Admitted" at bounding box center [992, 96] width 179 height 29
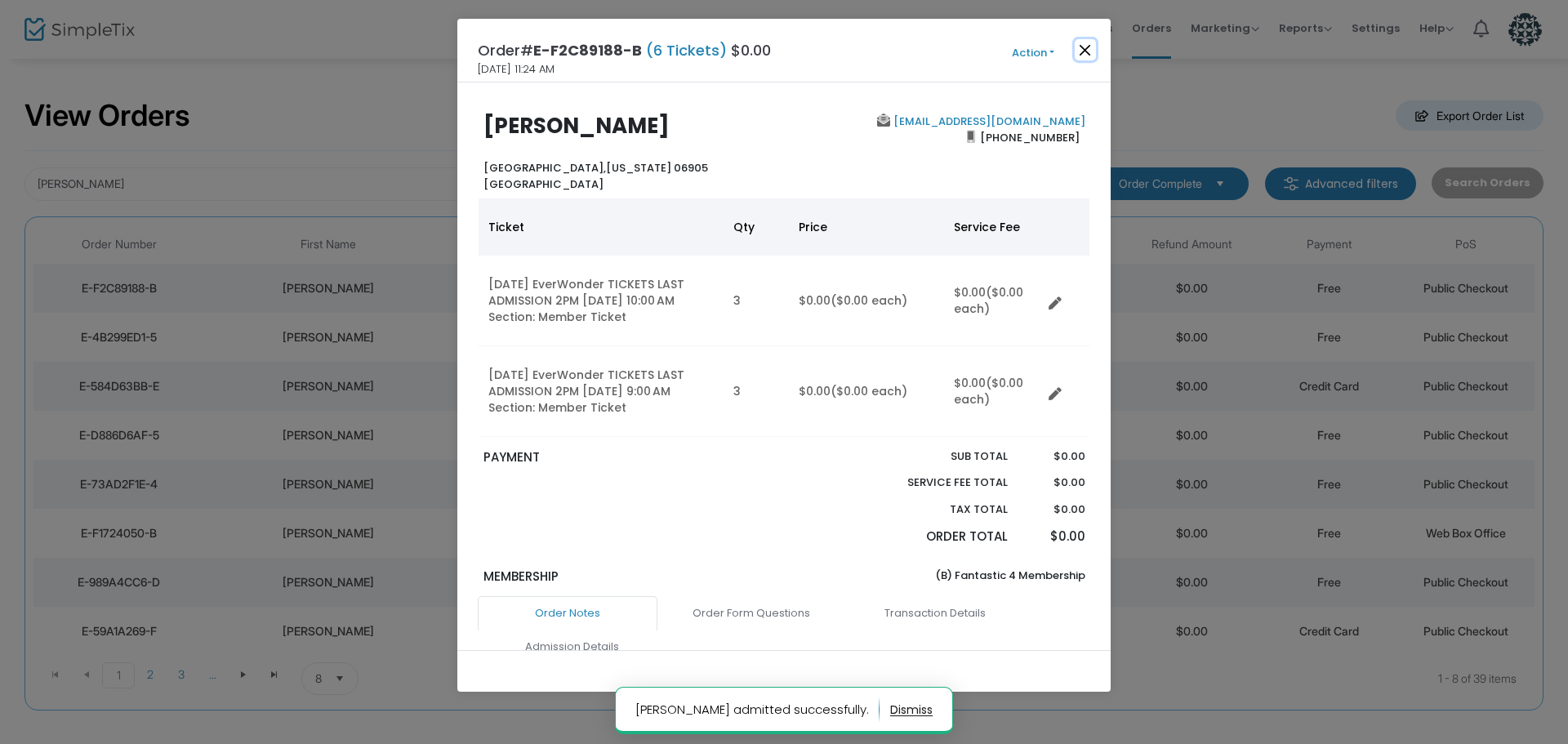
click at [1083, 47] on button "Close" at bounding box center [1085, 50] width 21 height 21
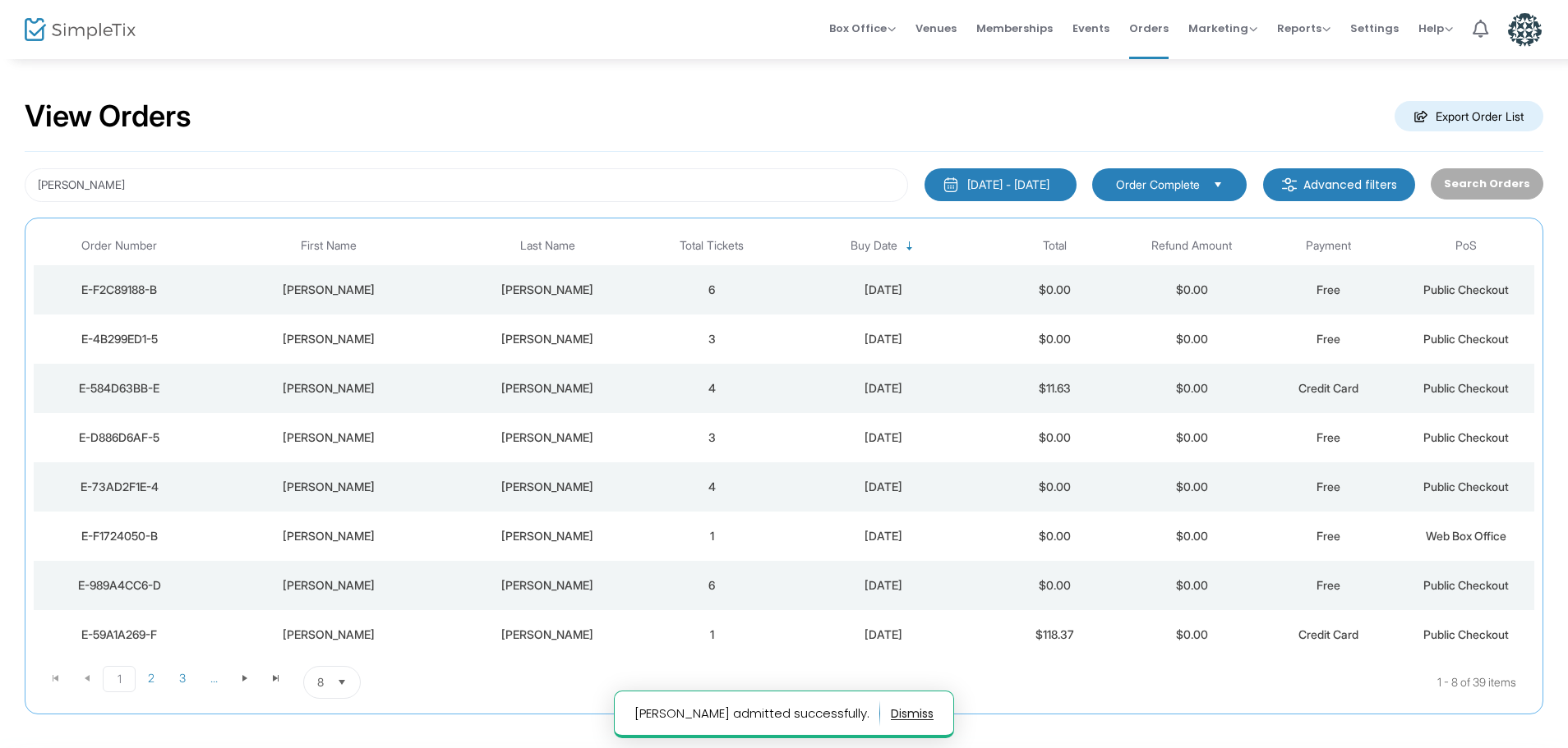
click at [620, 326] on td "[PERSON_NAME]" at bounding box center [547, 340] width 191 height 50
